Goal: Check status: Check status

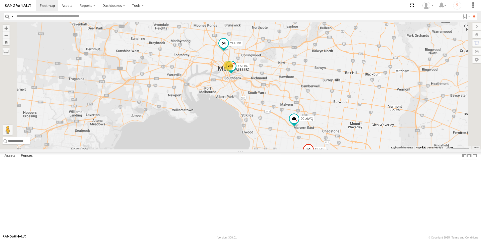
drag, startPoint x: 407, startPoint y: 108, endPoint x: 392, endPoint y: 71, distance: 39.7
click at [395, 77] on div "2CL6WQ YHH191 YSZ197 2 XLT466" at bounding box center [240, 85] width 481 height 127
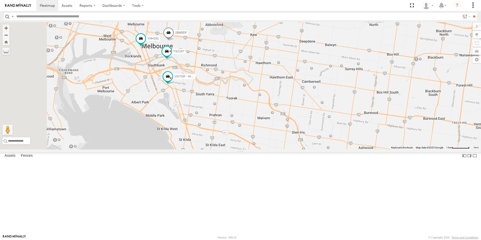
drag, startPoint x: 247, startPoint y: 98, endPoint x: 271, endPoint y: 116, distance: 29.7
click at [271, 116] on div "2BM9DF YHH191 1GI7GR - Hiace YSZ197 2" at bounding box center [240, 85] width 481 height 127
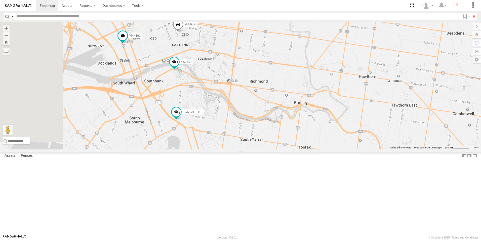
drag, startPoint x: 263, startPoint y: 100, endPoint x: 300, endPoint y: 102, distance: 36.8
click at [304, 106] on div "2BM9DF YHH191 1GI7GR - Hiace YSZ197" at bounding box center [240, 85] width 481 height 127
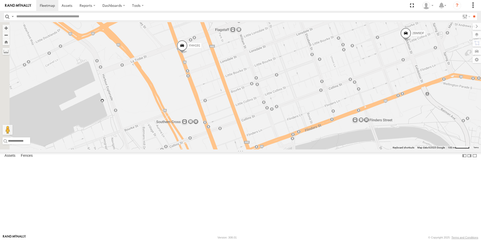
drag, startPoint x: 156, startPoint y: 87, endPoint x: 314, endPoint y: 112, distance: 159.9
click at [314, 112] on div "2BM9DF YHH191 1GI7GR - Hiace YSZ197" at bounding box center [240, 85] width 481 height 127
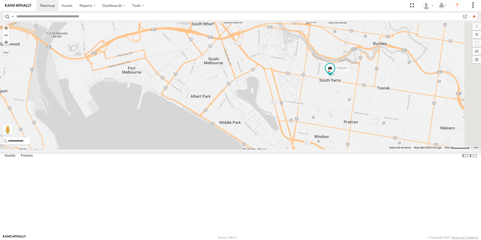
drag, startPoint x: 374, startPoint y: 159, endPoint x: 320, endPoint y: 58, distance: 114.3
click at [320, 58] on div "2BM9DF YHH191 YSZ197" at bounding box center [240, 85] width 481 height 127
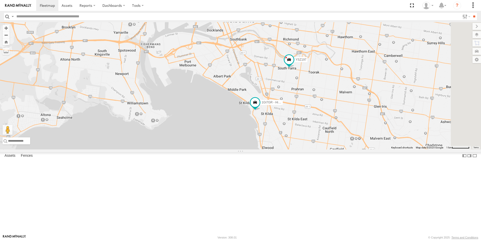
drag, startPoint x: 318, startPoint y: 96, endPoint x: 317, endPoint y: 110, distance: 14.9
click at [317, 110] on div "1GI7GR - Hiace YSZ197 2 2BM9DF YHH191" at bounding box center [240, 85] width 481 height 127
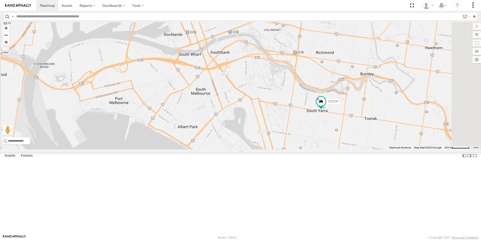
drag, startPoint x: 316, startPoint y: 101, endPoint x: 315, endPoint y: 111, distance: 10.6
click at [315, 111] on div "1GI7GR - Hiace YSZ197 2BM9DF YHH191" at bounding box center [240, 85] width 481 height 127
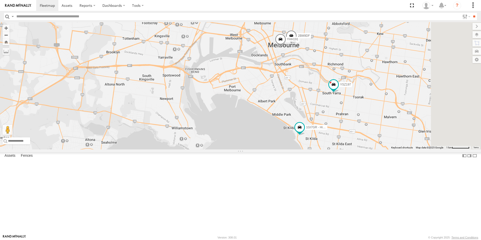
drag, startPoint x: 235, startPoint y: 99, endPoint x: 218, endPoint y: 100, distance: 16.8
click at [218, 100] on div "1GI7GR - Hiace YSZ197 2BM9DF YHH191" at bounding box center [240, 85] width 481 height 127
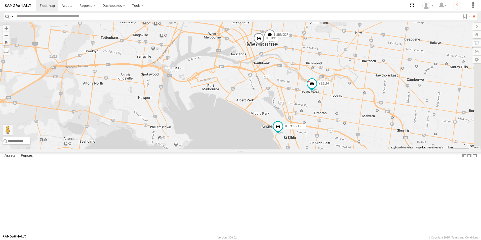
drag, startPoint x: 287, startPoint y: 102, endPoint x: 239, endPoint y: 98, distance: 47.7
click at [239, 98] on div "1GI7GR - Hiace YSZ197 2BM9DF YHH191" at bounding box center [240, 85] width 481 height 127
